Goal: Task Accomplishment & Management: Manage account settings

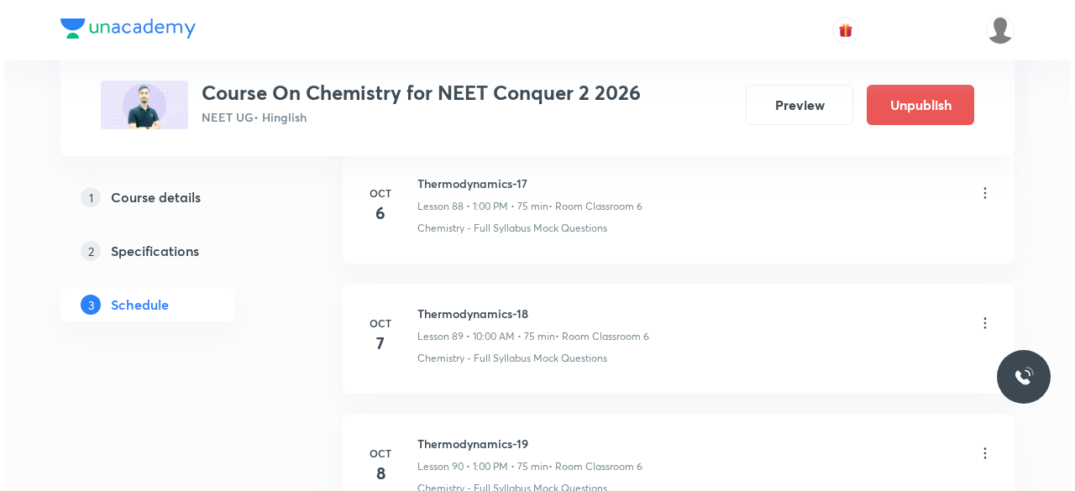
scroll to position [12513, 0]
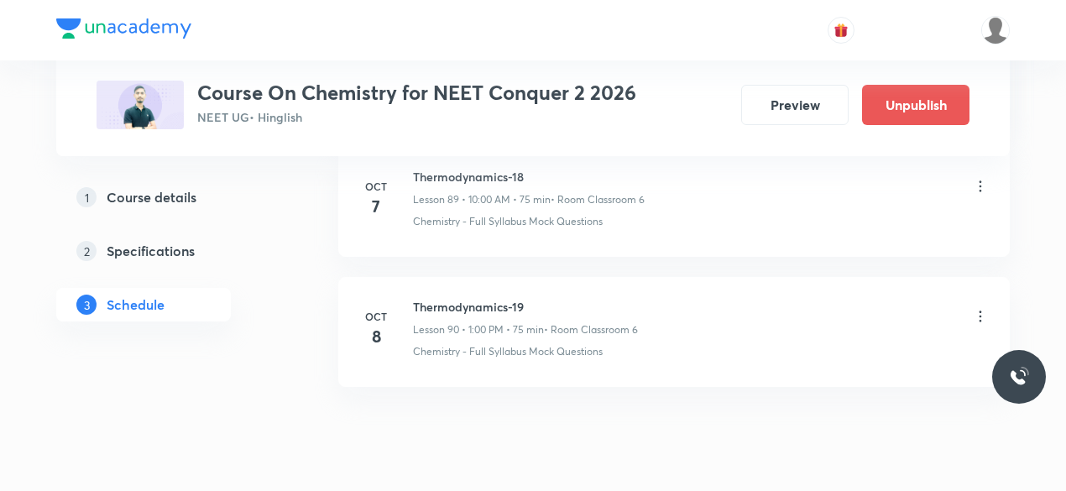
click at [985, 308] on icon at bounding box center [980, 316] width 17 height 17
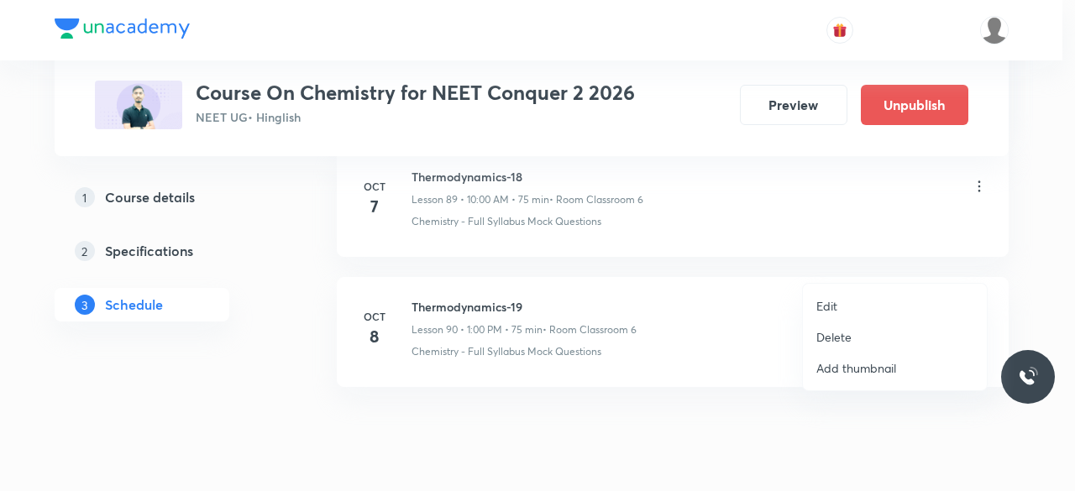
click at [835, 306] on p "Edit" at bounding box center [826, 306] width 21 height 18
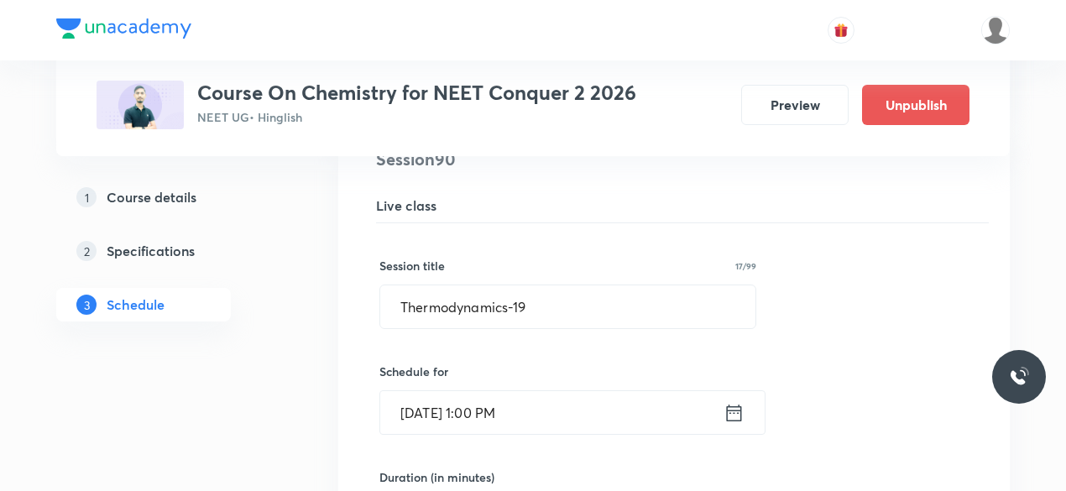
scroll to position [11788, 0]
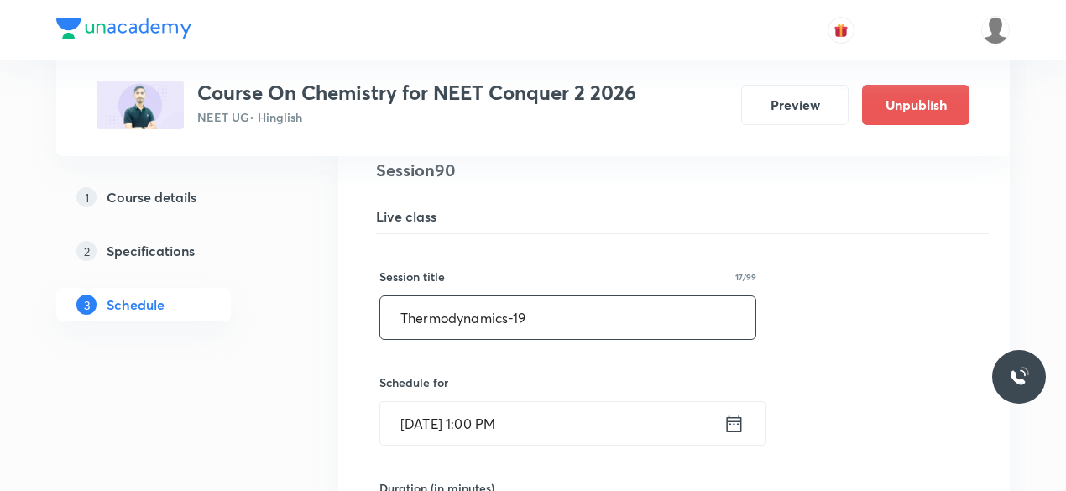
drag, startPoint x: 401, startPoint y: 265, endPoint x: 527, endPoint y: 264, distance: 125.9
click at [527, 296] on input "Thermodynamics-19" at bounding box center [567, 317] width 375 height 43
paste input "Chemical Equilibrium"
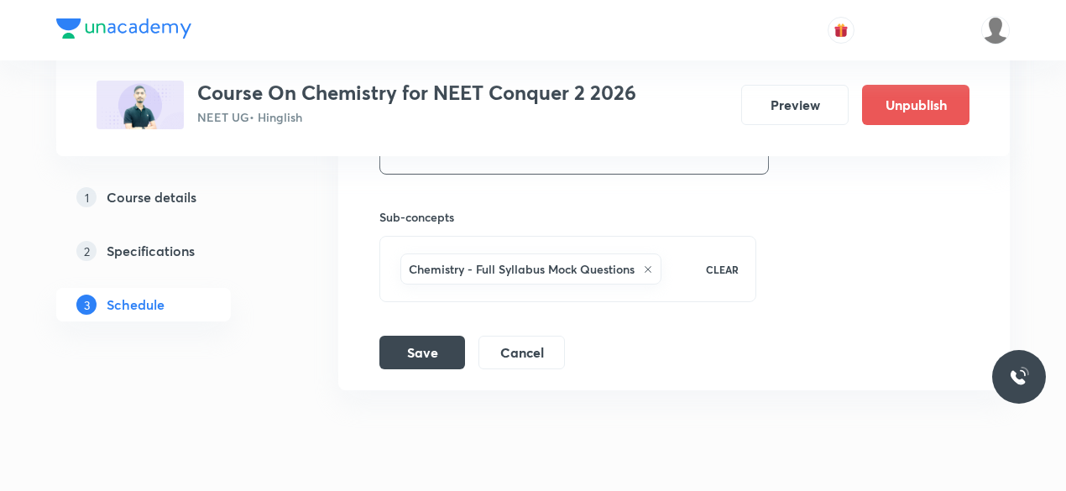
scroll to position [12386, 0]
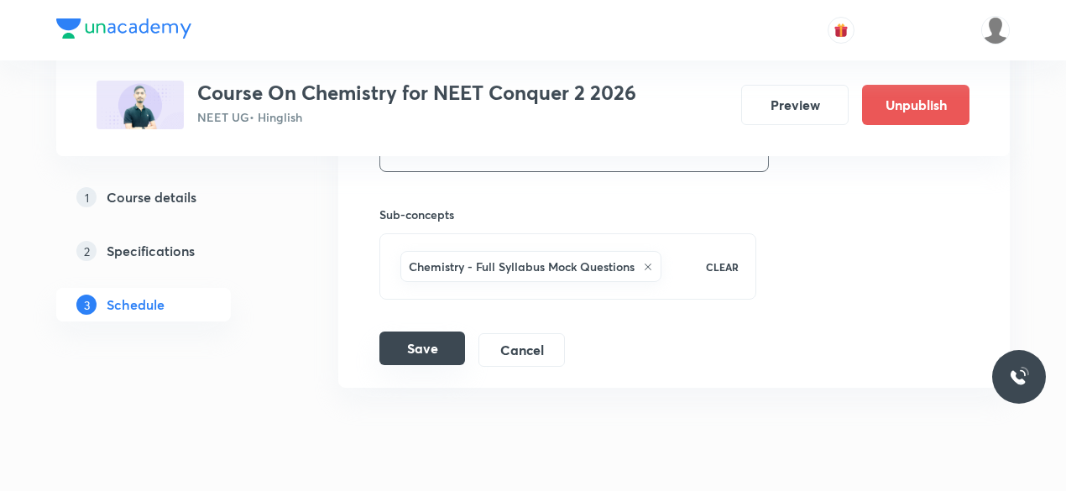
type input "Chemical Equilibrium-01"
click at [432, 332] on button "Save" at bounding box center [422, 349] width 86 height 34
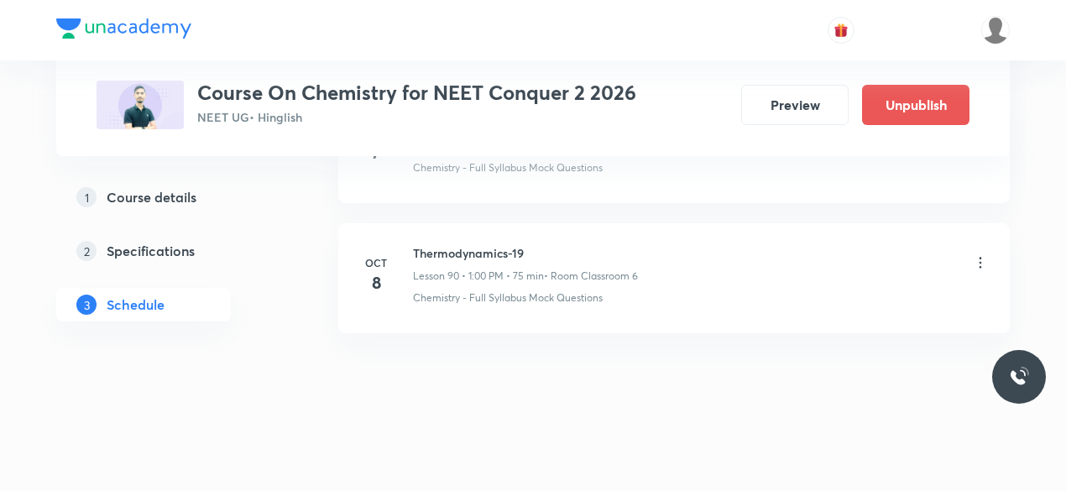
scroll to position [11744, 0]
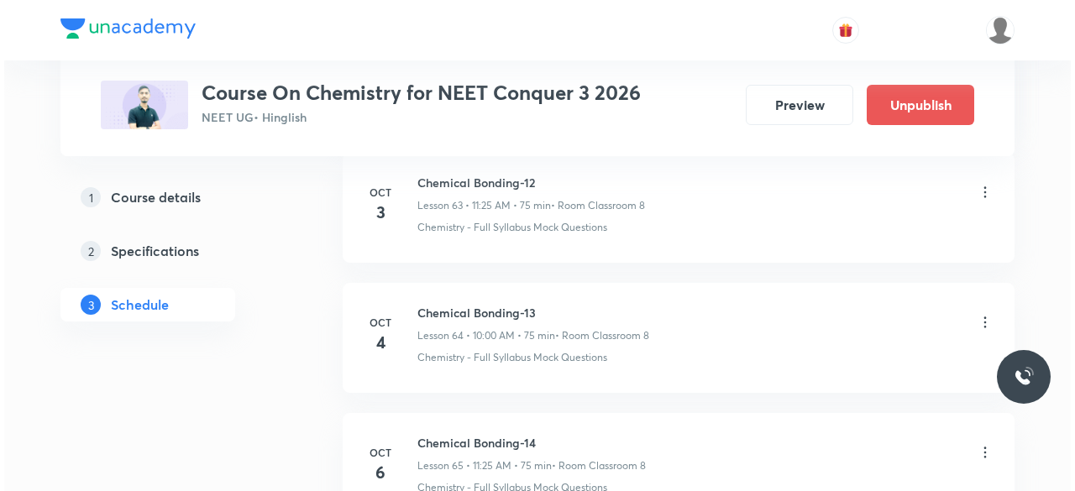
scroll to position [9403, 0]
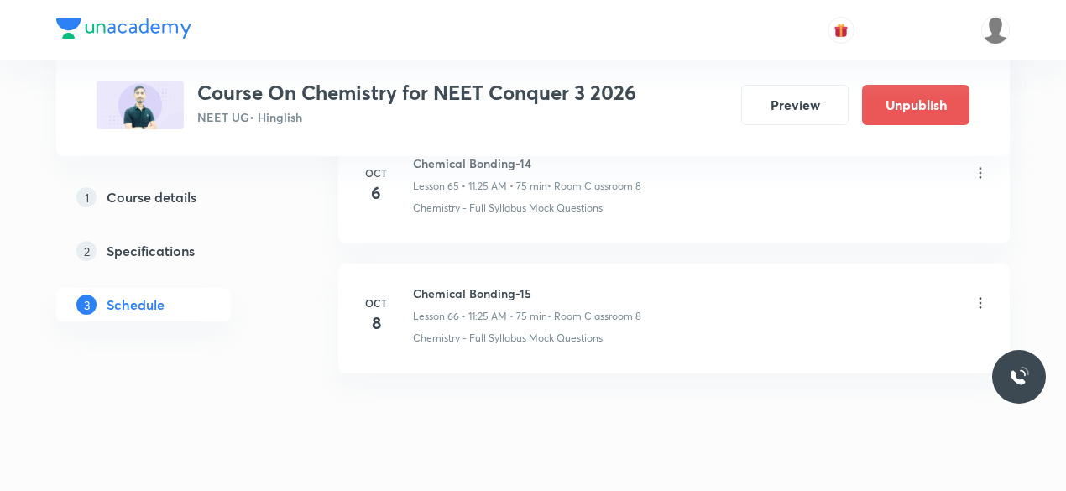
click at [984, 295] on icon at bounding box center [980, 303] width 17 height 17
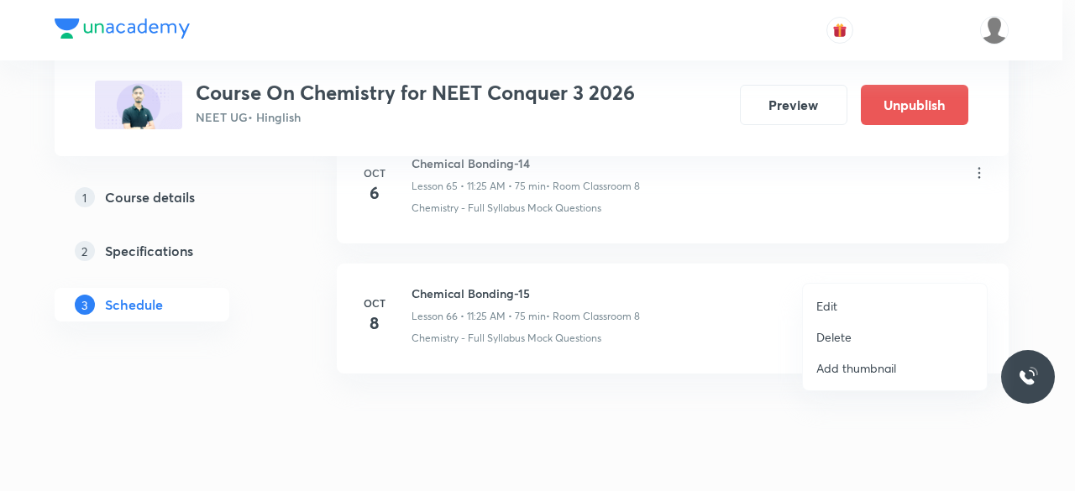
click at [833, 306] on p "Edit" at bounding box center [826, 306] width 21 height 18
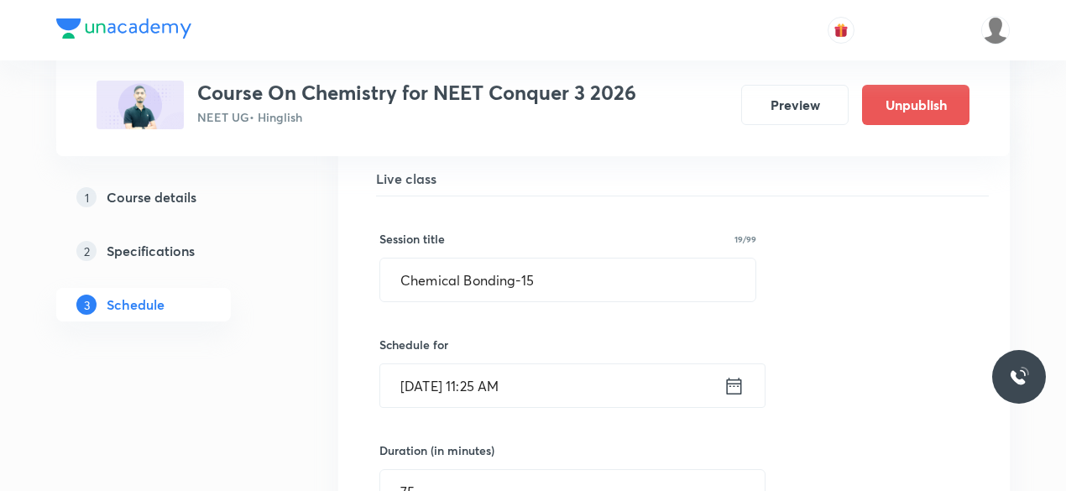
scroll to position [8701, 0]
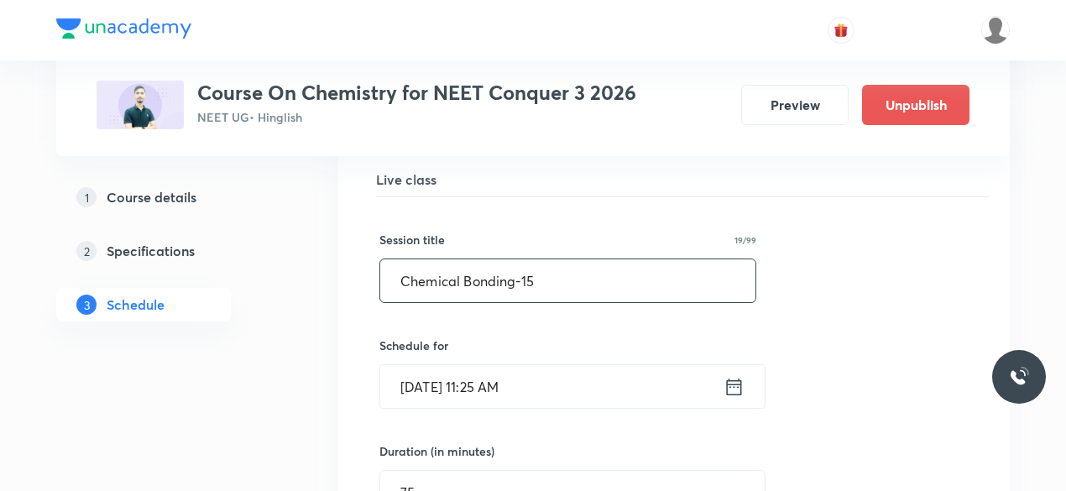
drag, startPoint x: 402, startPoint y: 240, endPoint x: 534, endPoint y: 243, distance: 131.8
click at [534, 259] on input "Chemical Bonding-15" at bounding box center [567, 280] width 375 height 43
paste input "Thermodynamic"
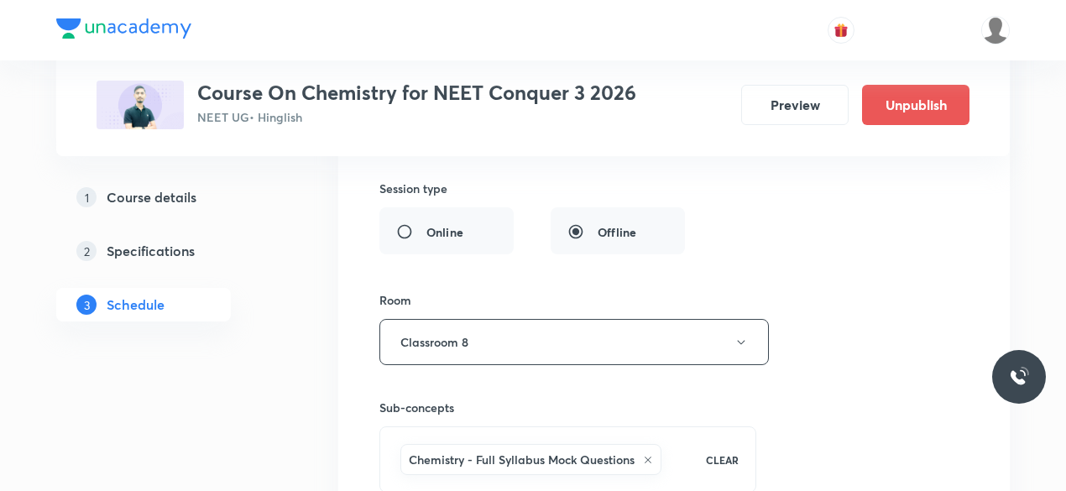
scroll to position [9276, 0]
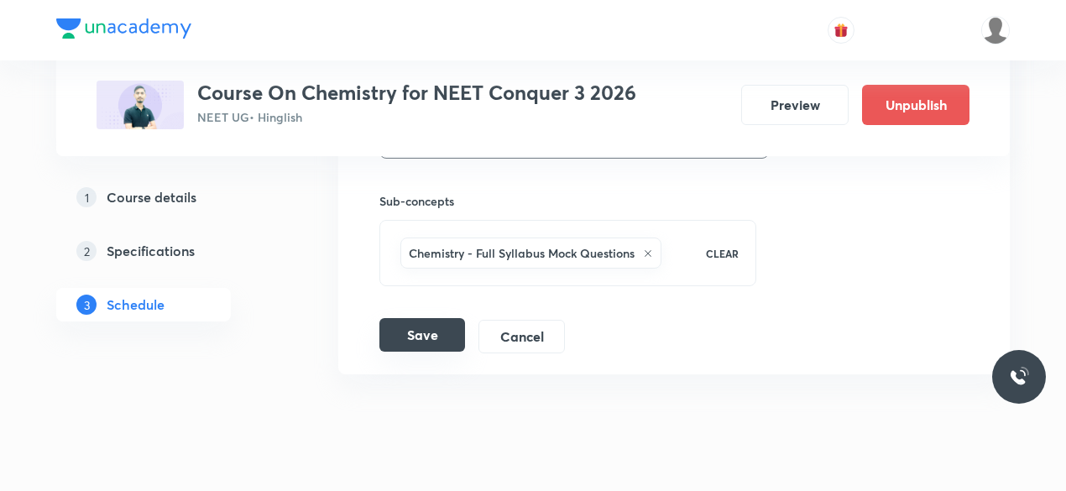
type input "Thermodynamic-01"
click at [445, 318] on button "Save" at bounding box center [422, 335] width 86 height 34
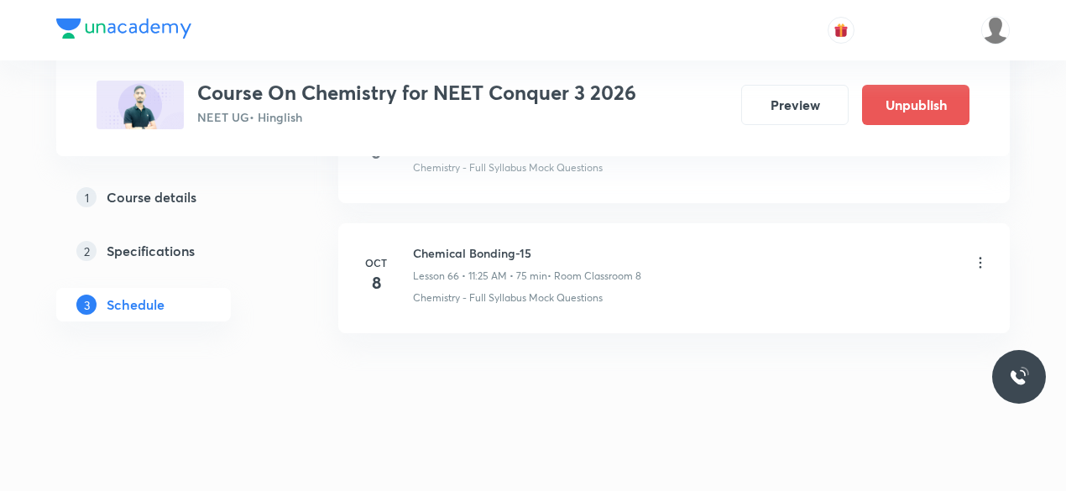
scroll to position [8634, 0]
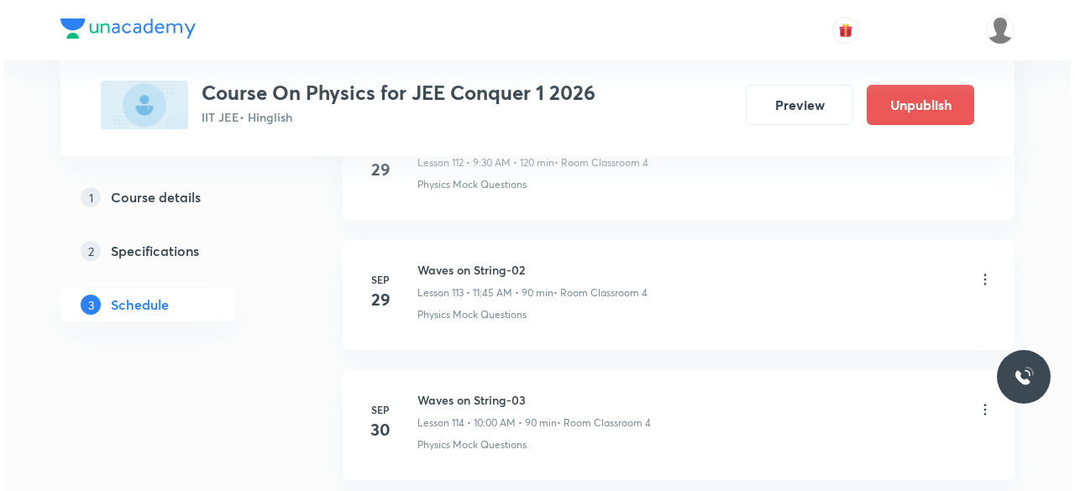
scroll to position [16271, 0]
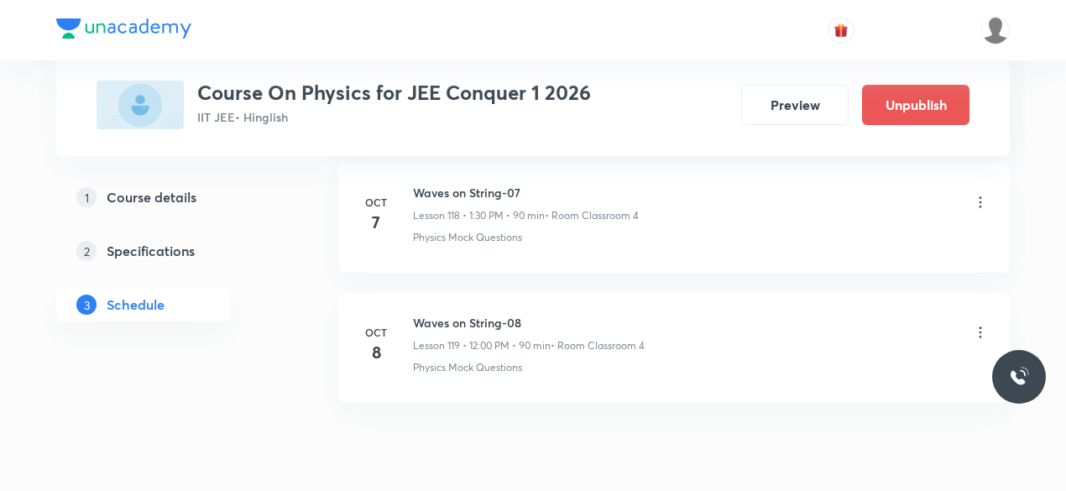
click at [980, 324] on icon at bounding box center [980, 332] width 17 height 17
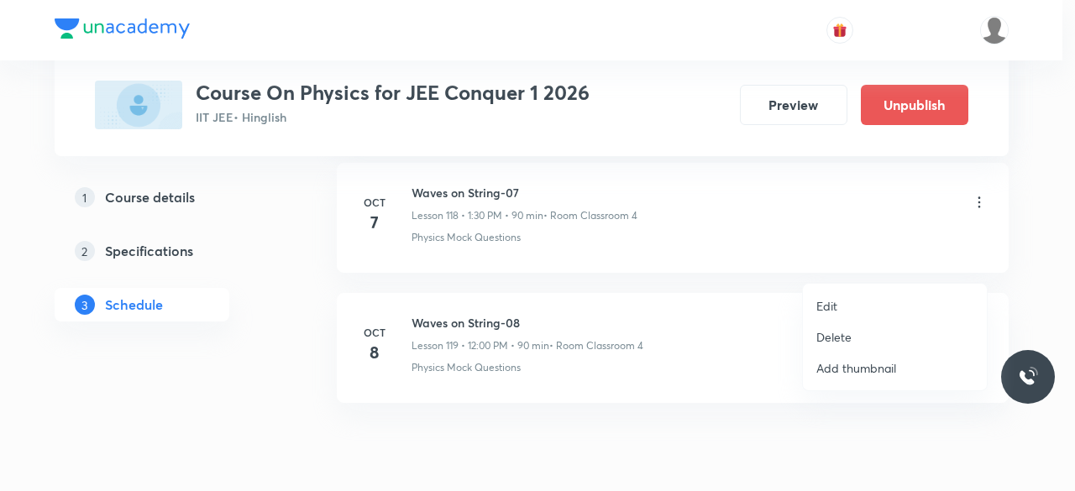
click at [835, 305] on p "Edit" at bounding box center [826, 306] width 21 height 18
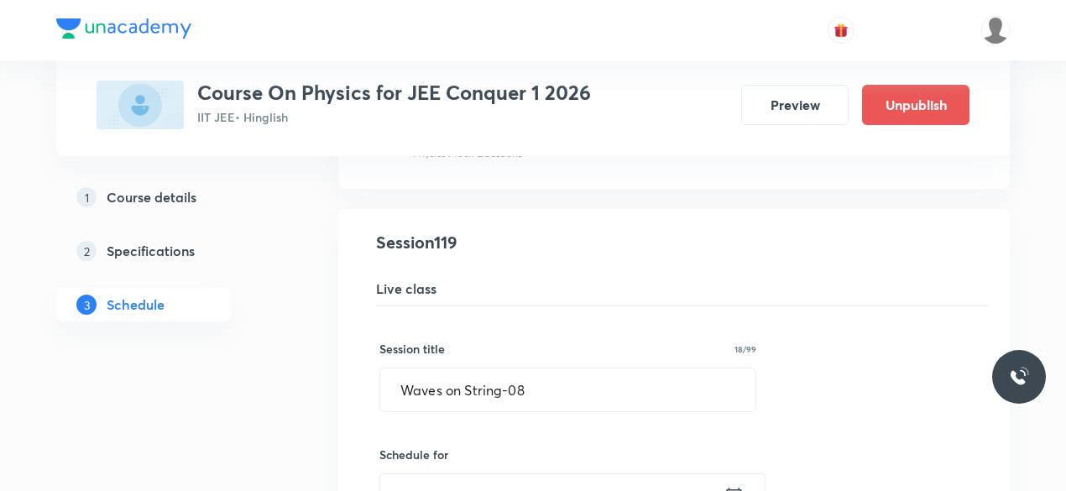
scroll to position [15468, 0]
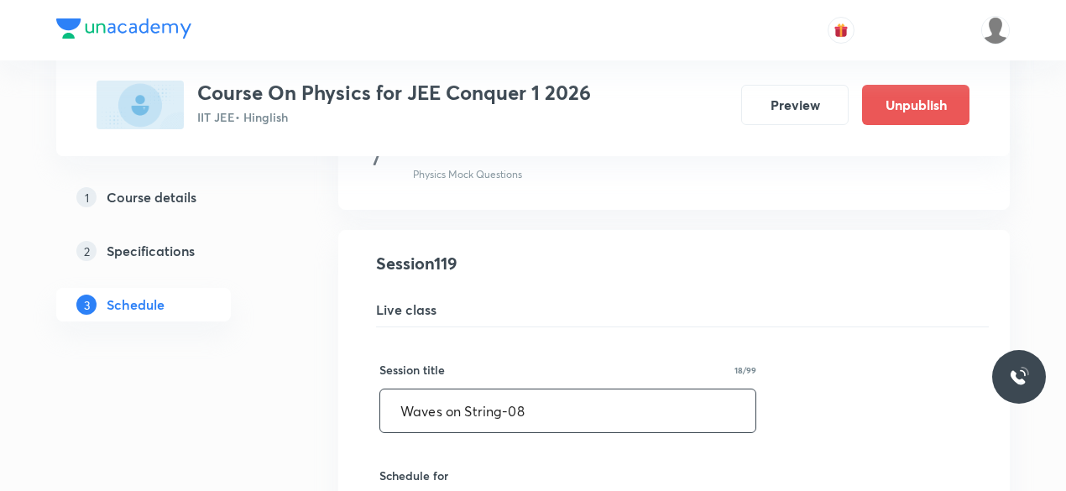
drag, startPoint x: 400, startPoint y: 345, endPoint x: 523, endPoint y: 342, distance: 123.5
click at [523, 390] on input "Waves on String-08" at bounding box center [567, 411] width 375 height 43
paste input "Gravitation"
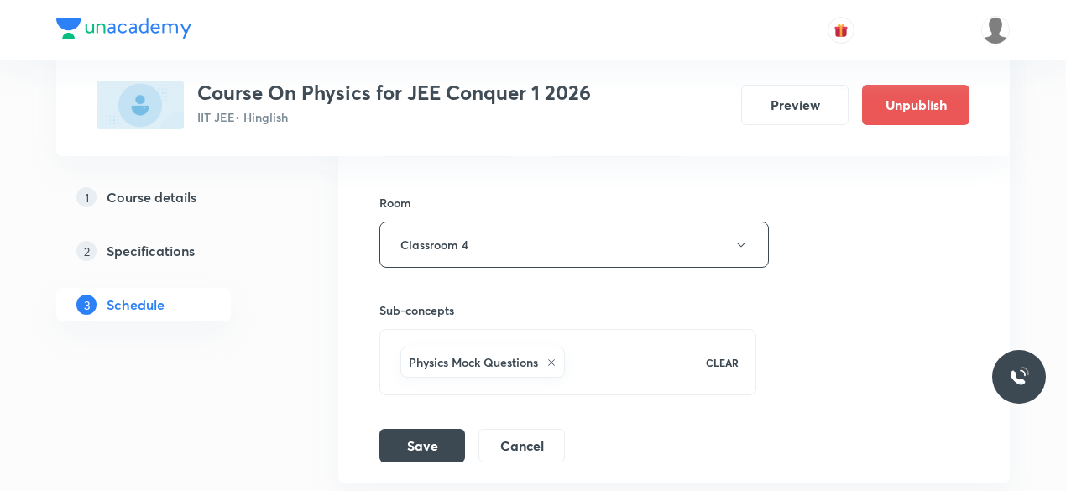
scroll to position [16085, 0]
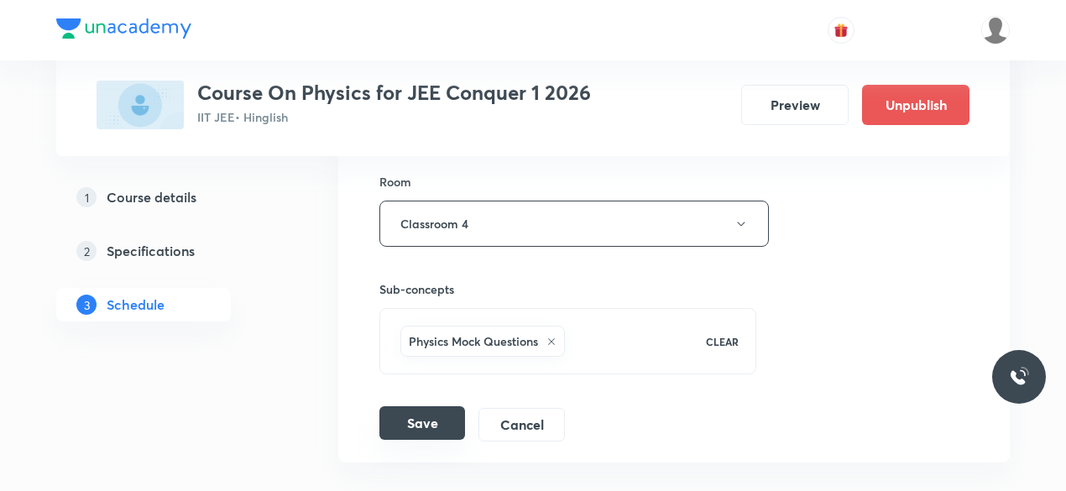
type input "Gravitation-01"
click at [413, 406] on button "Save" at bounding box center [422, 423] width 86 height 34
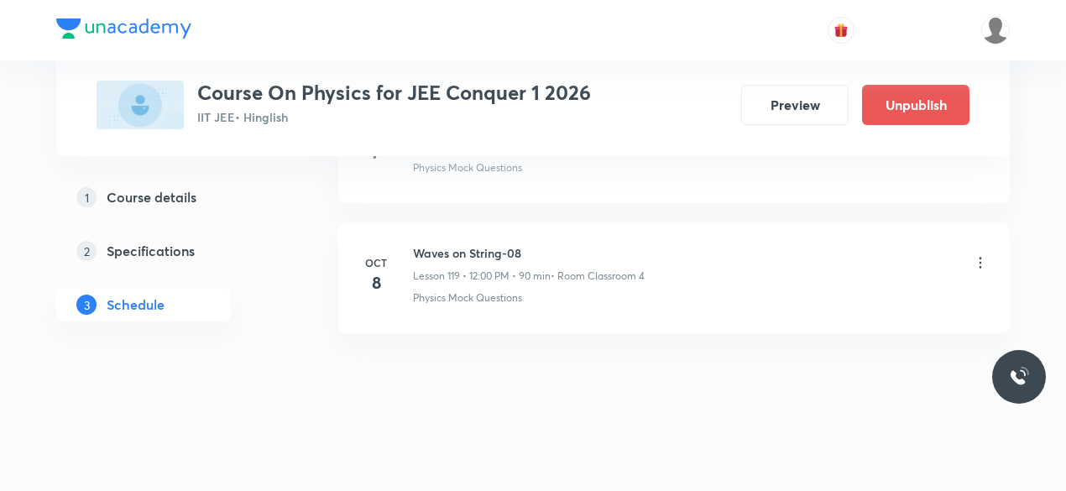
scroll to position [15502, 0]
